Goal: Information Seeking & Learning: Understand process/instructions

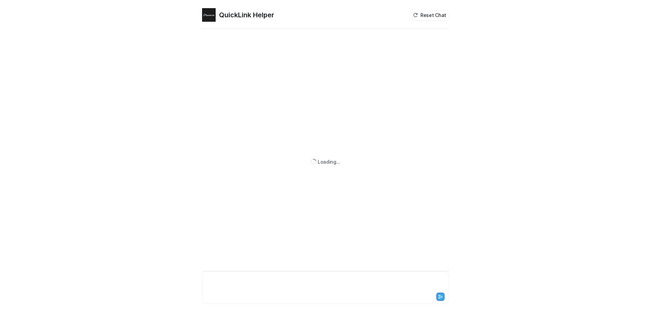
click at [233, 276] on div at bounding box center [325, 283] width 243 height 16
click at [270, 259] on button "How do I add a guest using StudioCall?" at bounding box center [254, 261] width 104 height 12
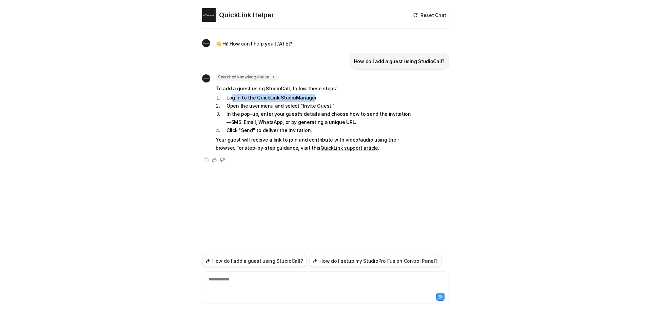
drag, startPoint x: 232, startPoint y: 96, endPoint x: 308, endPoint y: 95, distance: 76.0
click at [308, 95] on li "Log in to the QuickLink StudioManager." at bounding box center [317, 98] width 193 height 8
drag, startPoint x: 263, startPoint y: 108, endPoint x: 300, endPoint y: 104, distance: 37.2
click at [300, 104] on li "Open the user menu and select "Invite Guest."" at bounding box center [317, 106] width 193 height 8
drag, startPoint x: 273, startPoint y: 118, endPoint x: 300, endPoint y: 117, distance: 27.5
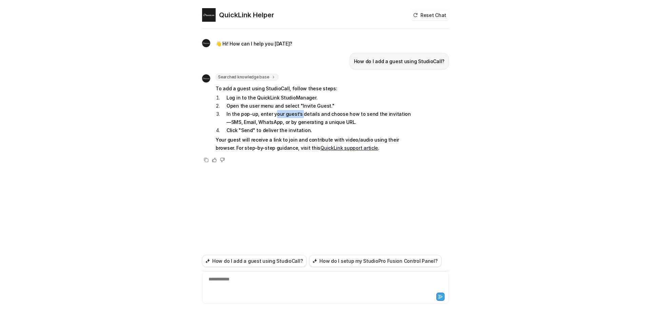
click at [300, 117] on li "In the pop-up, enter your guest’s details and choose how to send the invitation…" at bounding box center [317, 118] width 193 height 16
drag, startPoint x: 280, startPoint y: 131, endPoint x: 310, endPoint y: 136, distance: 29.9
click at [310, 136] on span "To add a guest using StudioCall, follow these steps: Log in to the QuickLink St…" at bounding box center [315, 118] width 198 height 70
